Goal: Task Accomplishment & Management: Manage account settings

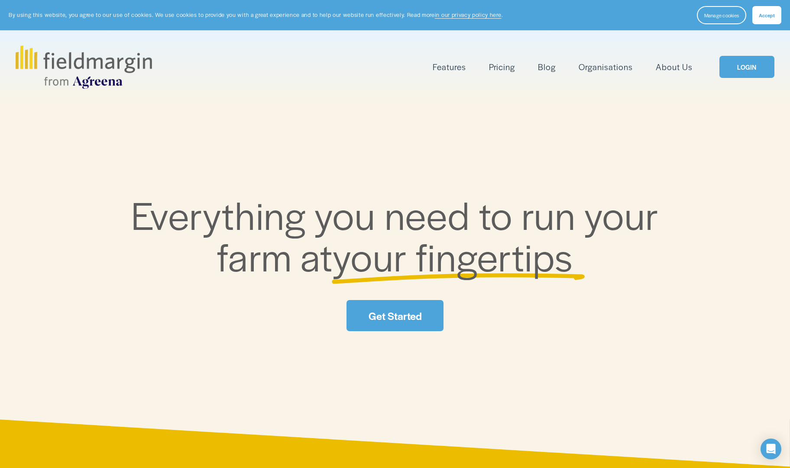
click at [746, 62] on link "LOGIN" at bounding box center [747, 67] width 55 height 22
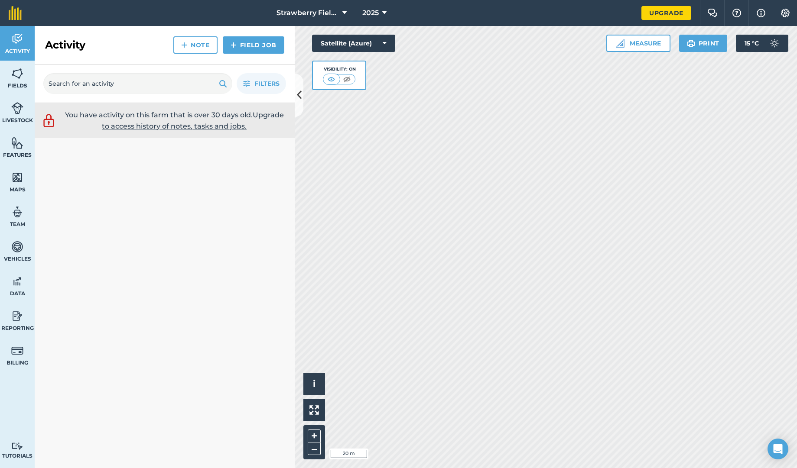
click at [297, 96] on icon at bounding box center [299, 95] width 5 height 15
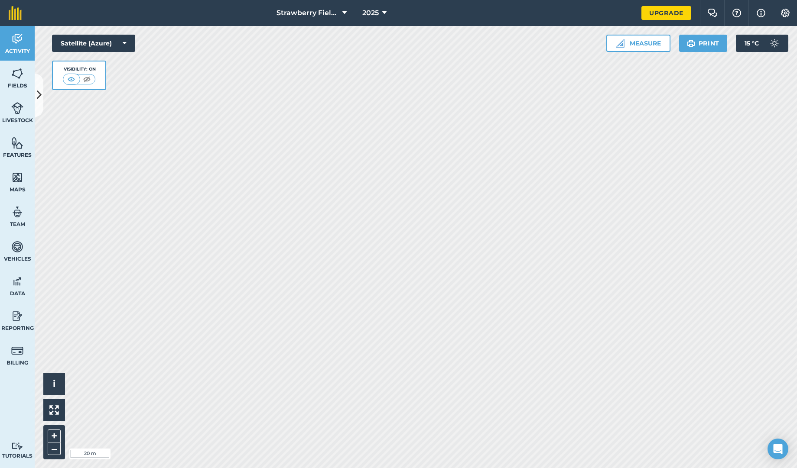
click at [35, 94] on button at bounding box center [39, 95] width 9 height 43
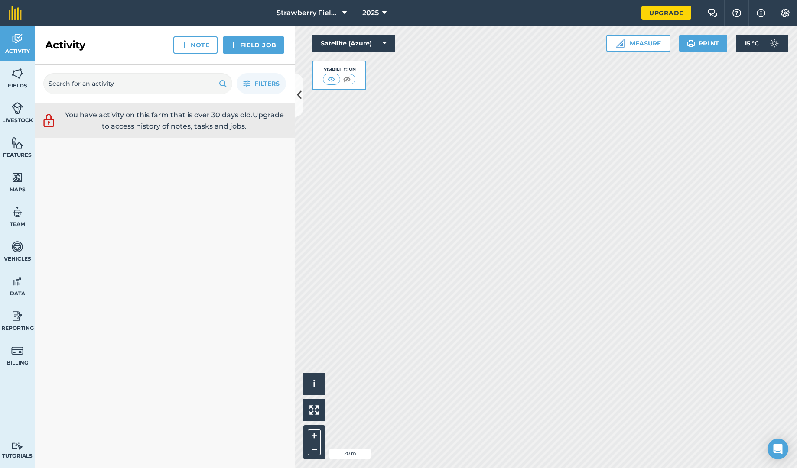
click at [19, 137] on img at bounding box center [17, 142] width 12 height 13
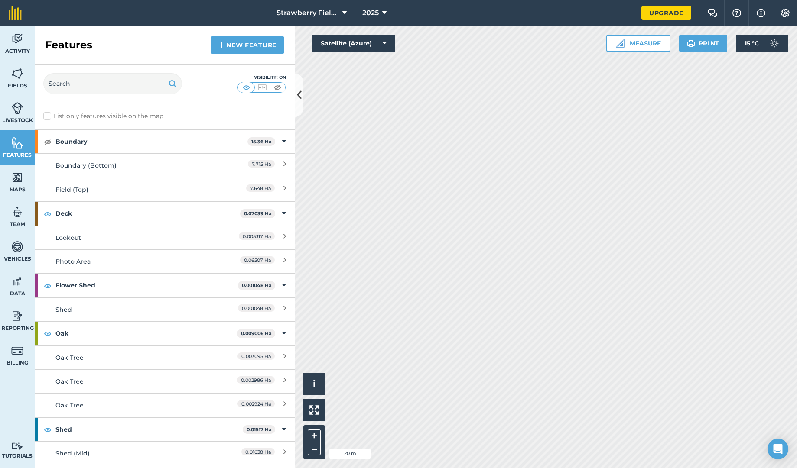
click at [299, 94] on icon at bounding box center [299, 95] width 5 height 15
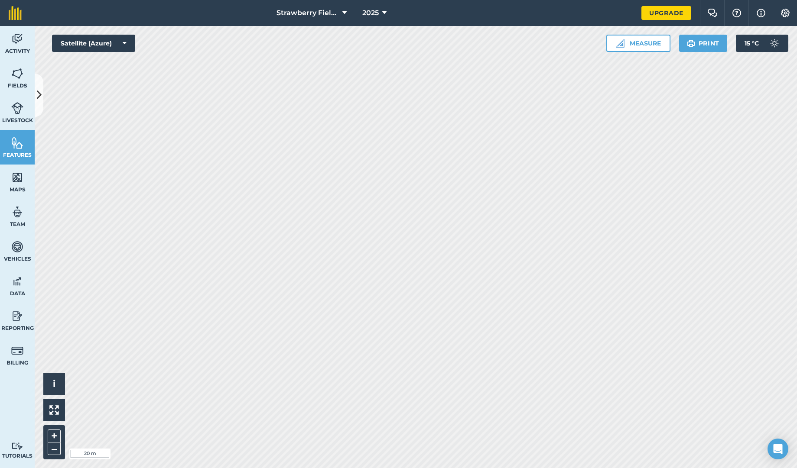
click at [20, 75] on img at bounding box center [17, 73] width 12 height 13
click at [40, 94] on icon at bounding box center [39, 95] width 5 height 15
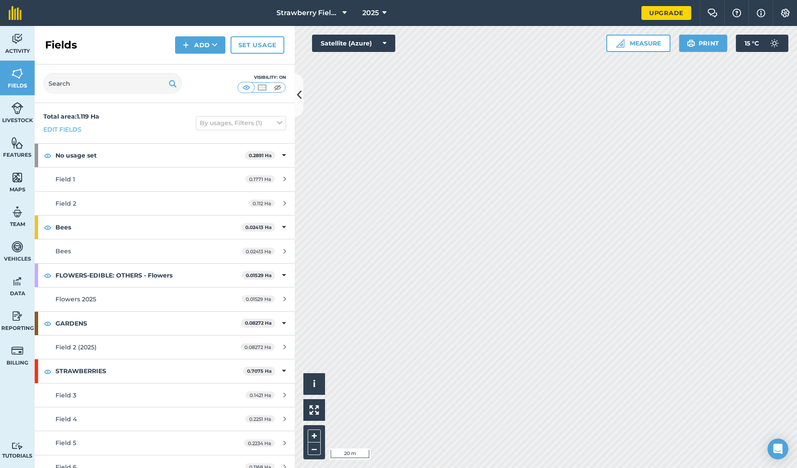
click at [204, 46] on button "Add" at bounding box center [200, 44] width 50 height 17
click at [199, 61] on link "Draw" at bounding box center [200, 64] width 48 height 19
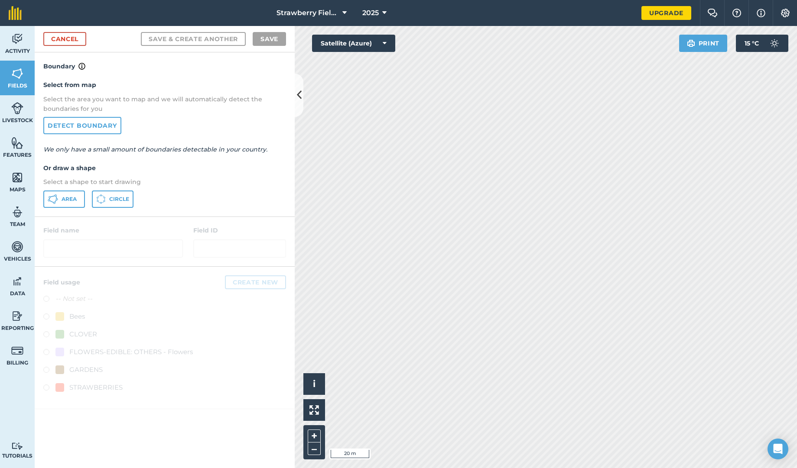
click at [60, 196] on button "Area" at bounding box center [64, 199] width 42 height 17
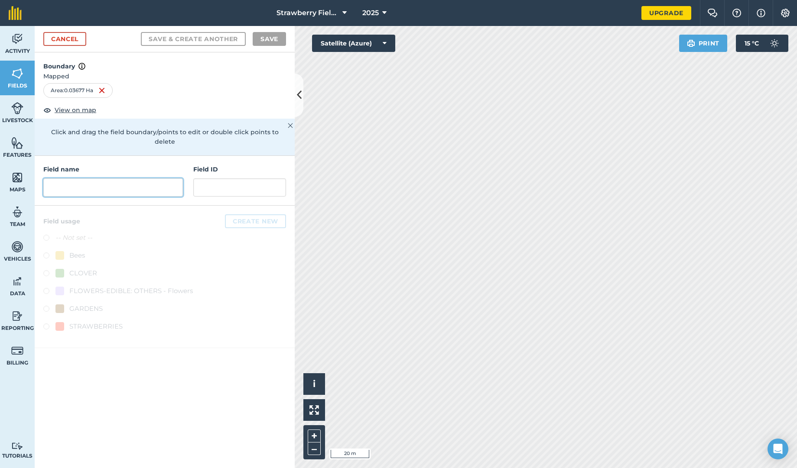
click at [83, 180] on input "text" at bounding box center [112, 187] width 139 height 18
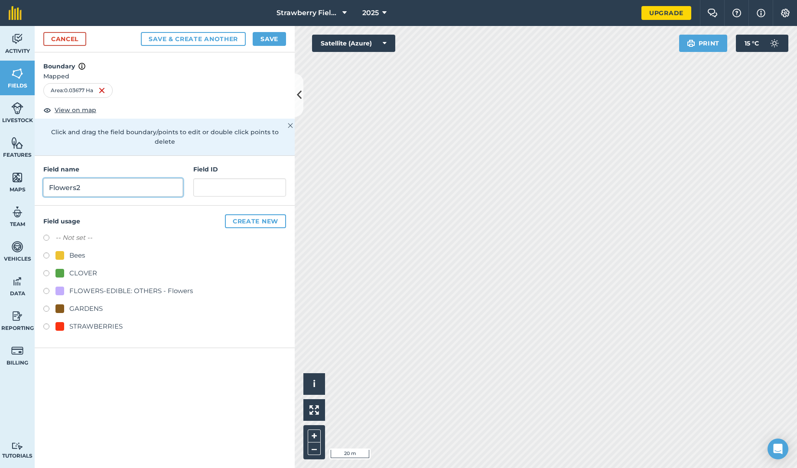
type input "Flowers2"
click at [46, 288] on label at bounding box center [49, 292] width 12 height 9
radio input "true"
click at [270, 38] on button "Save" at bounding box center [269, 39] width 33 height 14
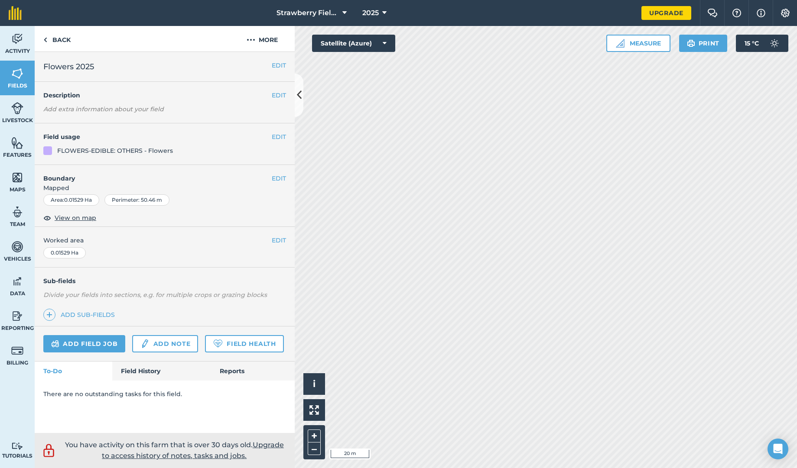
click at [276, 136] on button "EDIT" at bounding box center [279, 137] width 14 height 10
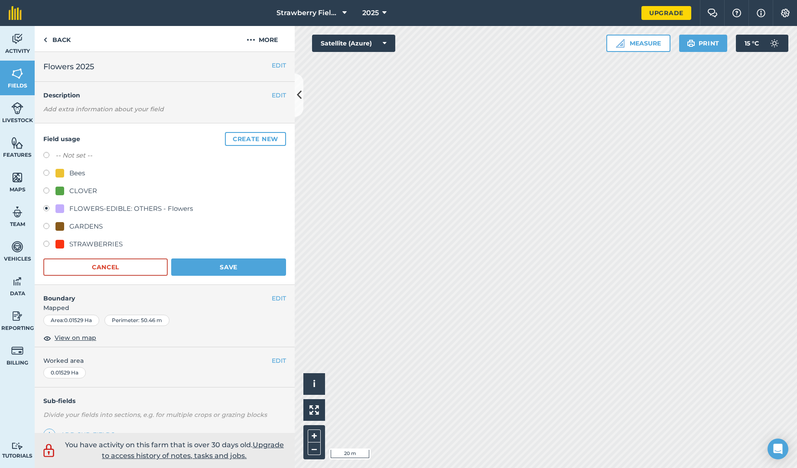
click at [145, 270] on button "Cancel" at bounding box center [105, 267] width 124 height 17
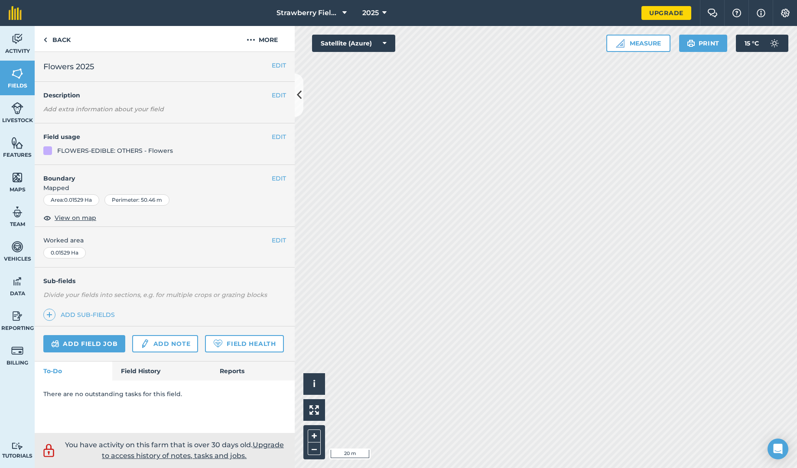
click at [283, 178] on button "EDIT" at bounding box center [279, 179] width 14 height 10
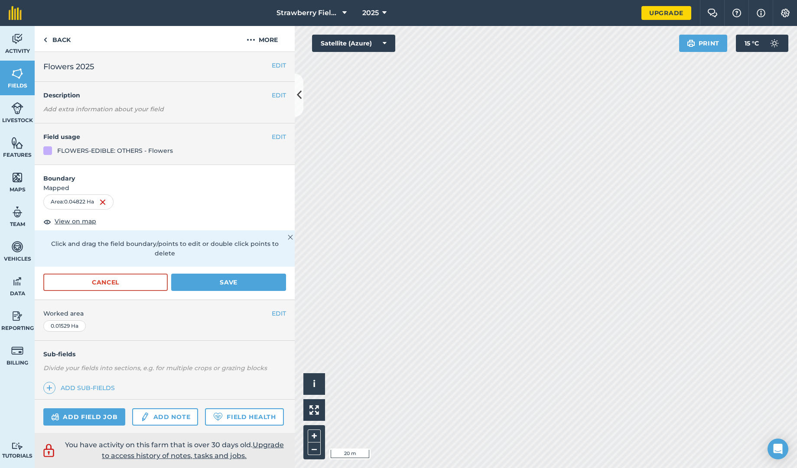
click at [227, 282] on button "Save" at bounding box center [228, 282] width 115 height 17
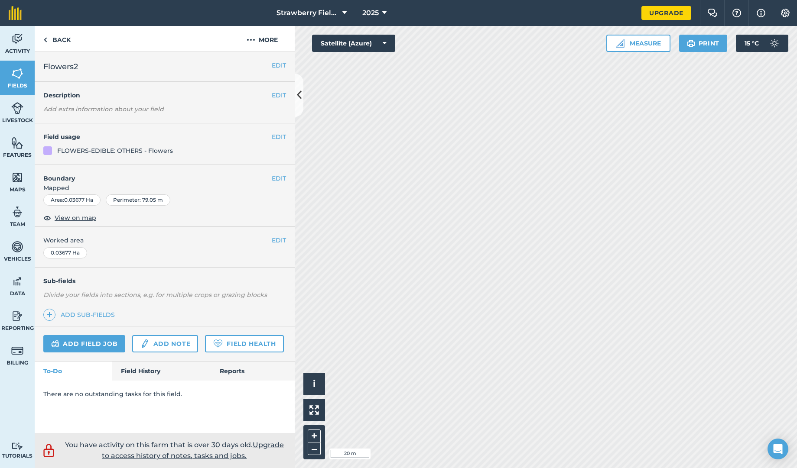
click at [282, 176] on button "EDIT" at bounding box center [279, 179] width 14 height 10
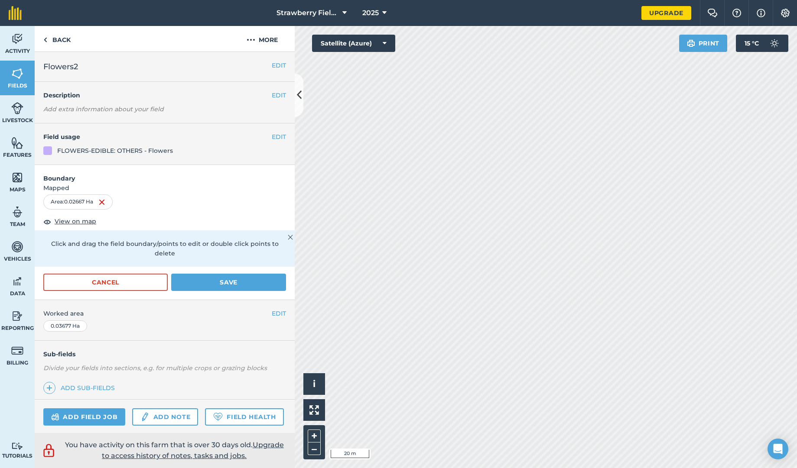
click at [202, 285] on button "Save" at bounding box center [228, 282] width 115 height 17
